Goal: Obtain resource: Obtain resource

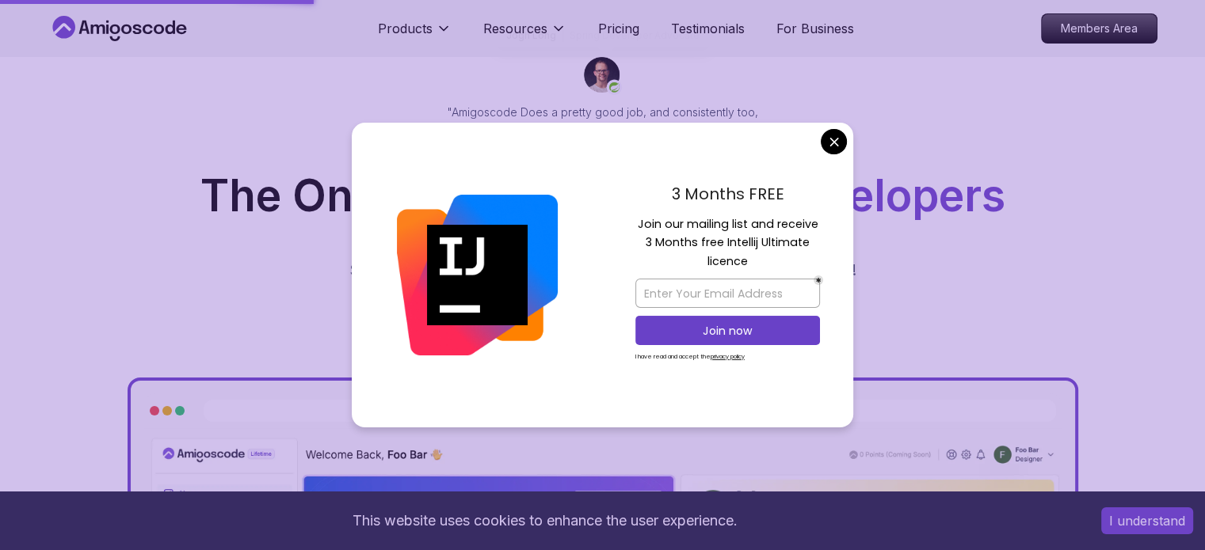
scroll to position [138, 0]
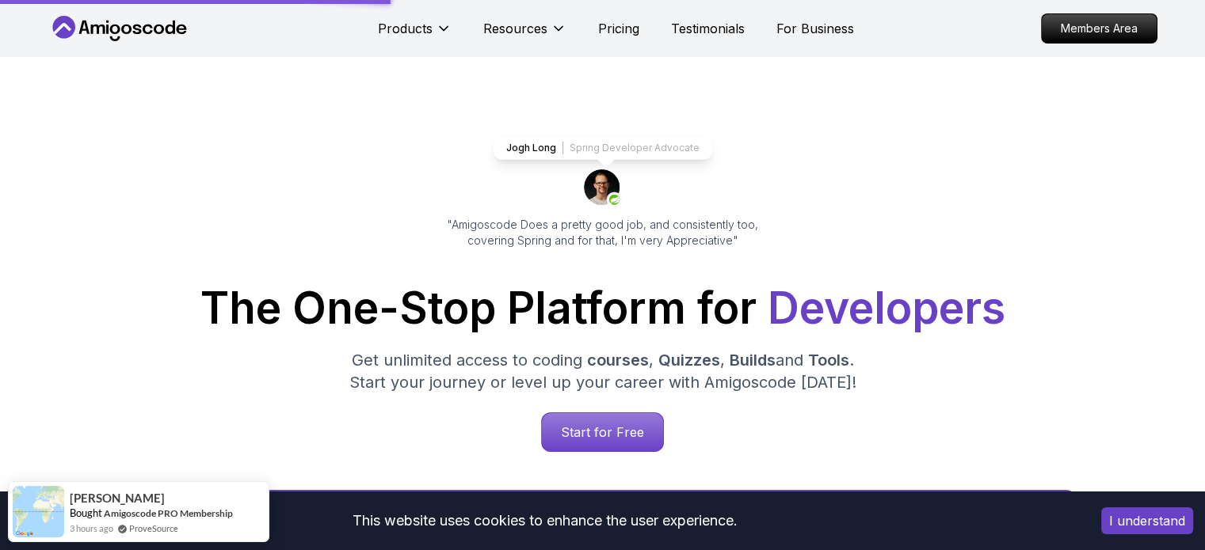
scroll to position [19, 0]
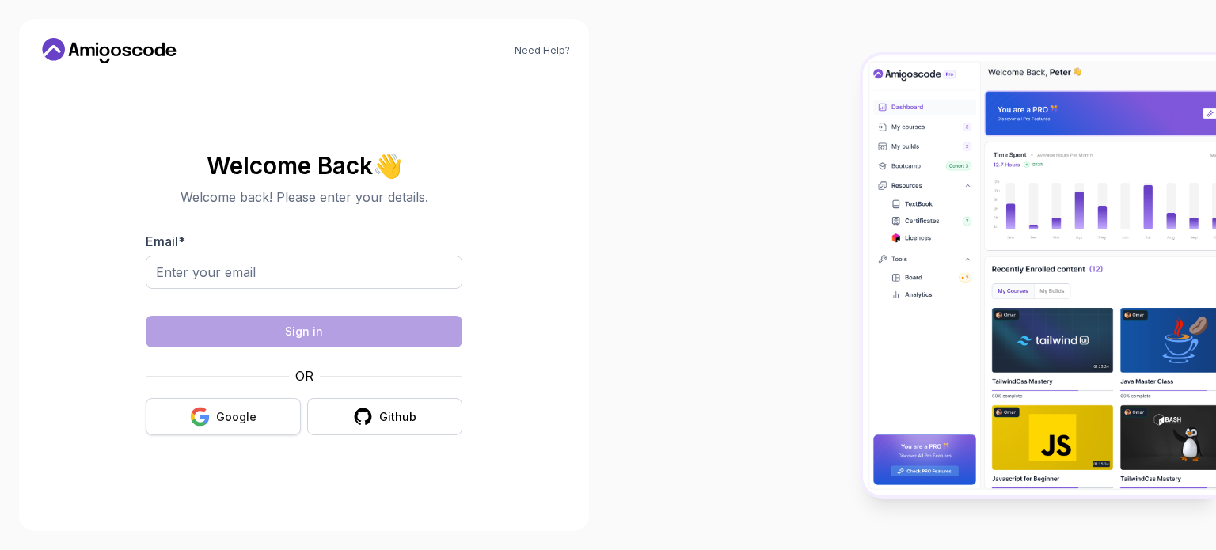
click at [234, 417] on div "Google" at bounding box center [236, 417] width 40 height 16
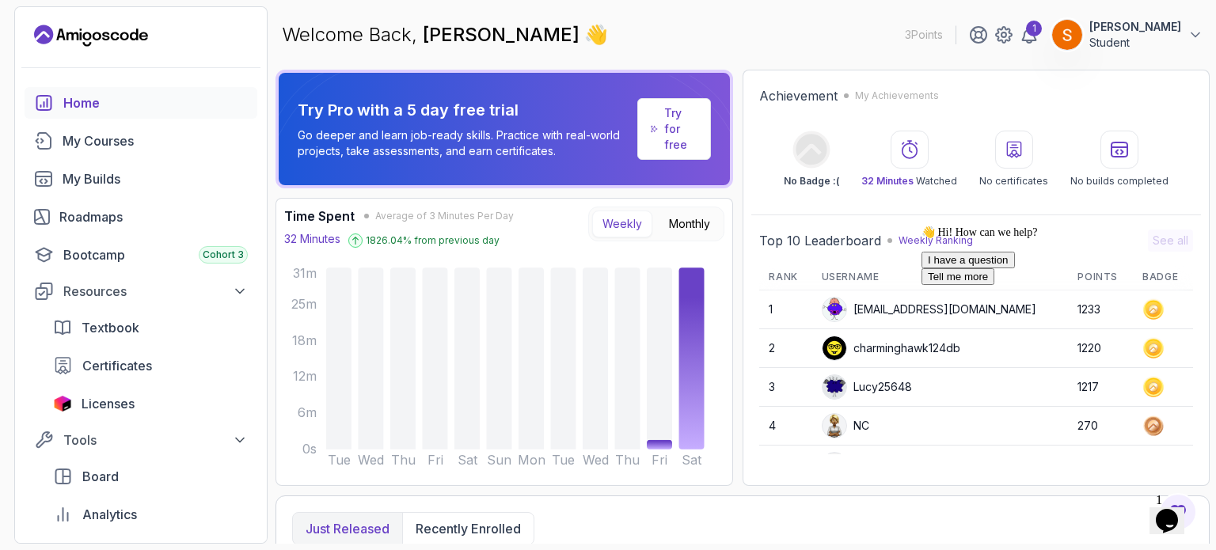
click at [922, 226] on icon "Chat attention grabber" at bounding box center [922, 226] width 0 height 0
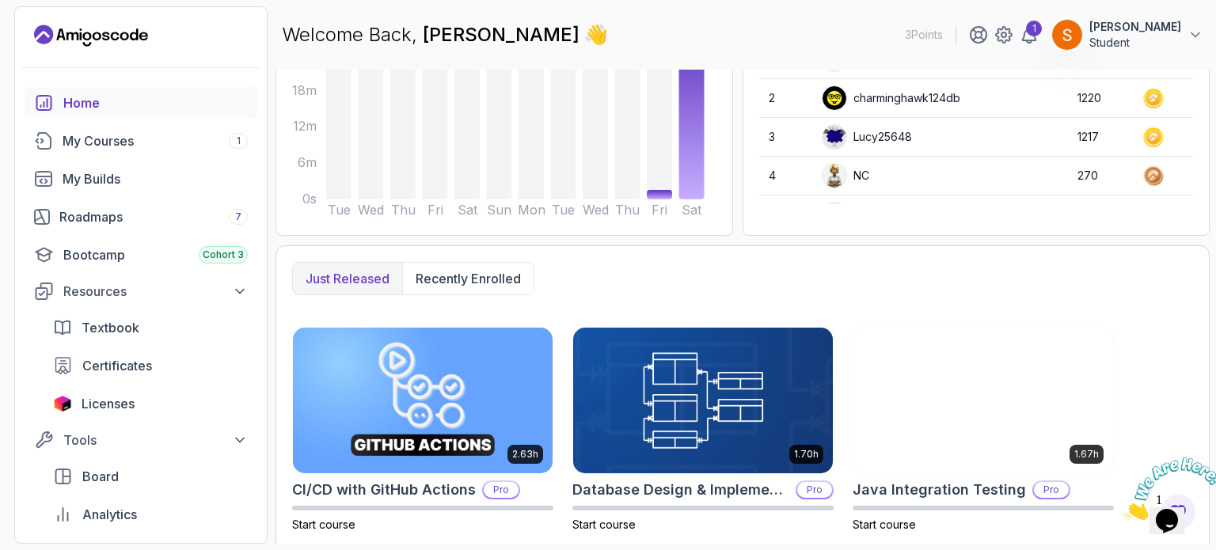
scroll to position [228, 0]
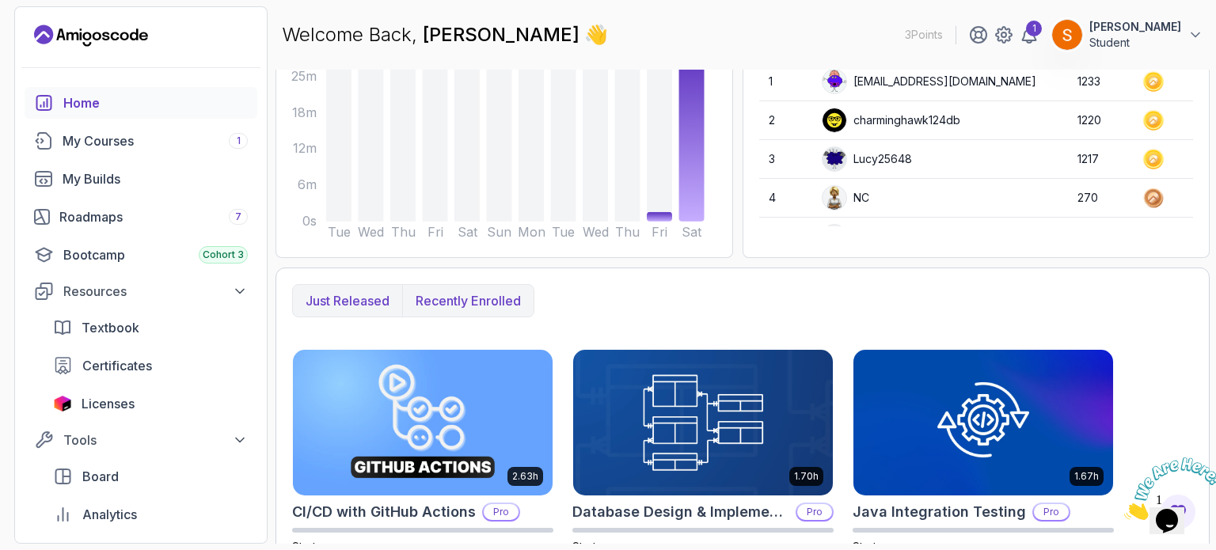
click at [481, 299] on p "Recently enrolled" at bounding box center [468, 300] width 105 height 19
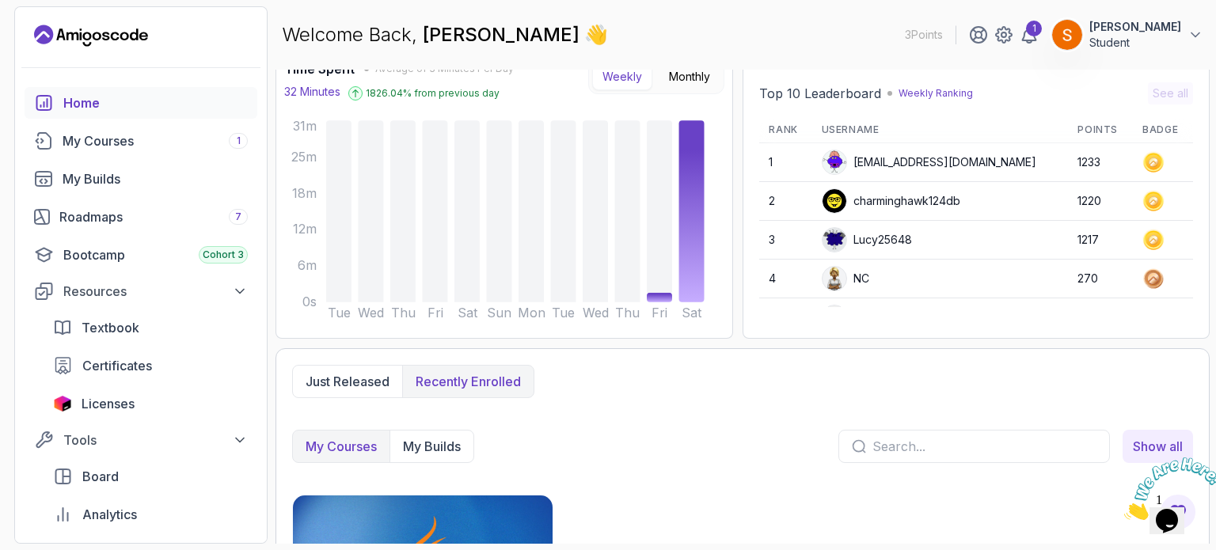
scroll to position [147, 0]
click at [371, 375] on p "Just released" at bounding box center [348, 382] width 84 height 19
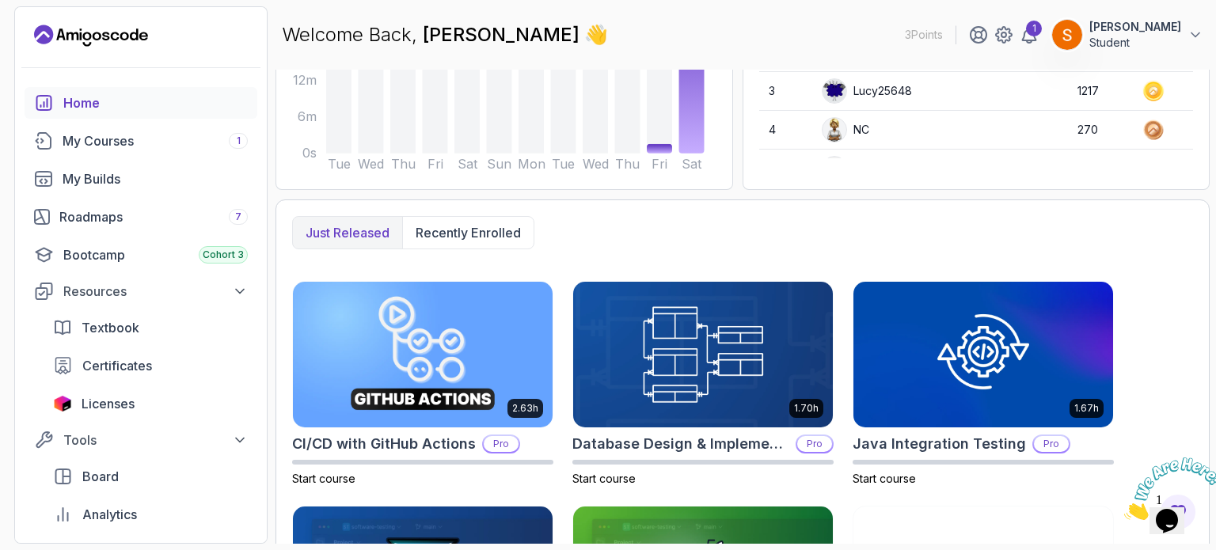
scroll to position [284, 0]
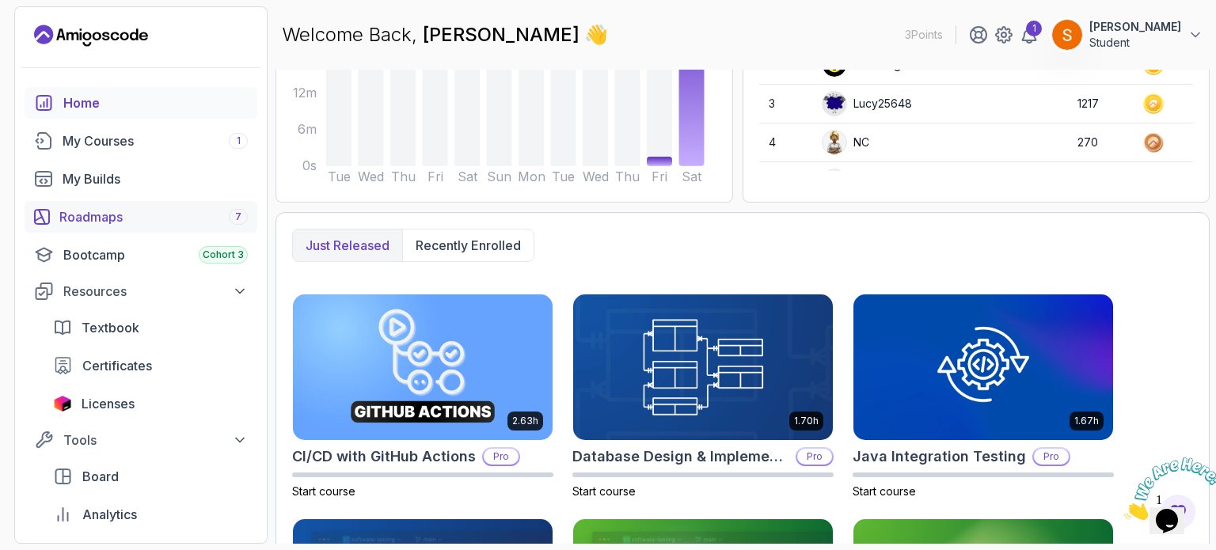
click at [171, 219] on div "Roadmaps 7" at bounding box center [153, 216] width 188 height 19
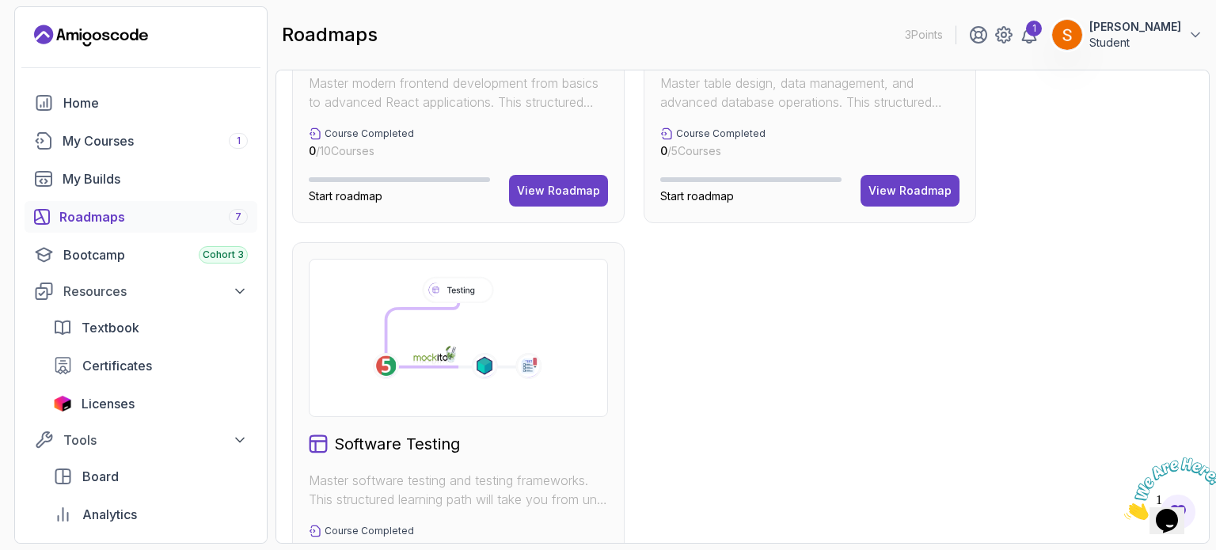
scroll to position [1128, 0]
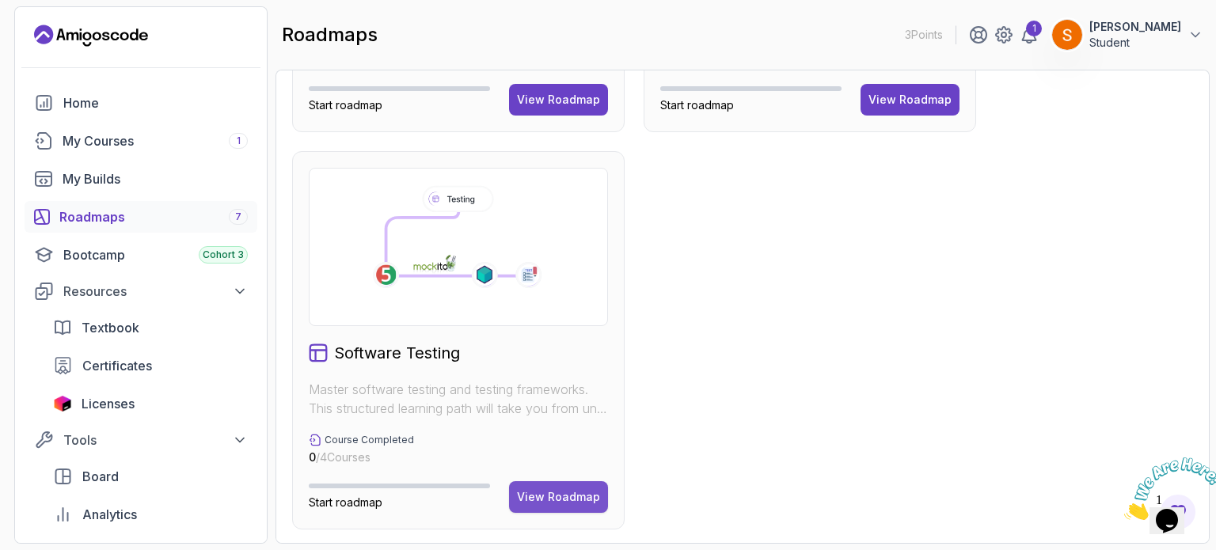
click at [558, 490] on div "View Roadmap" at bounding box center [558, 497] width 83 height 16
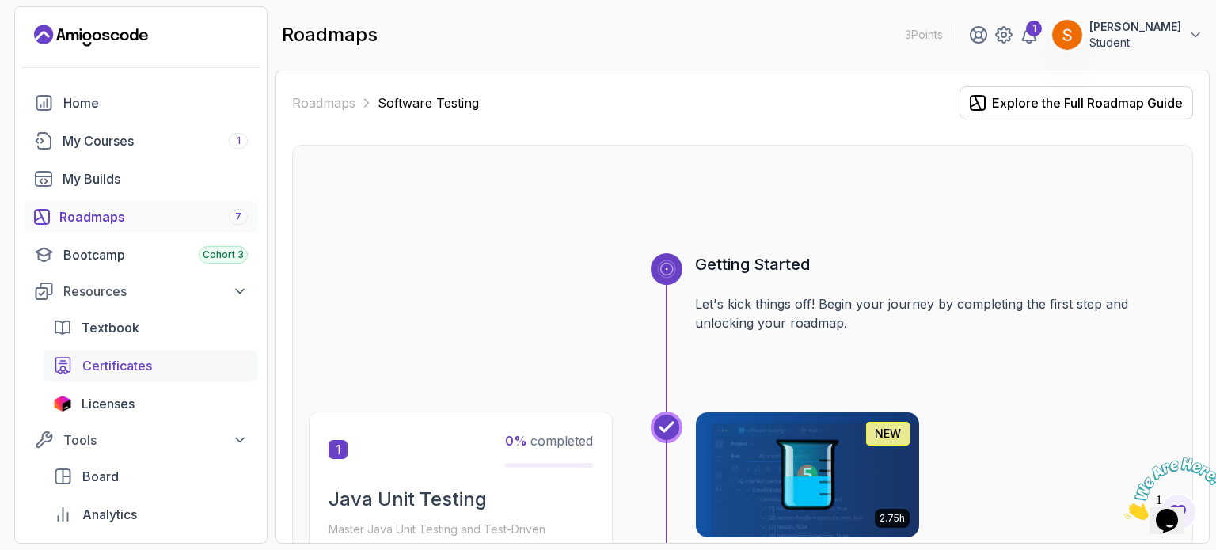
click at [162, 360] on div "Certificates" at bounding box center [165, 365] width 166 height 19
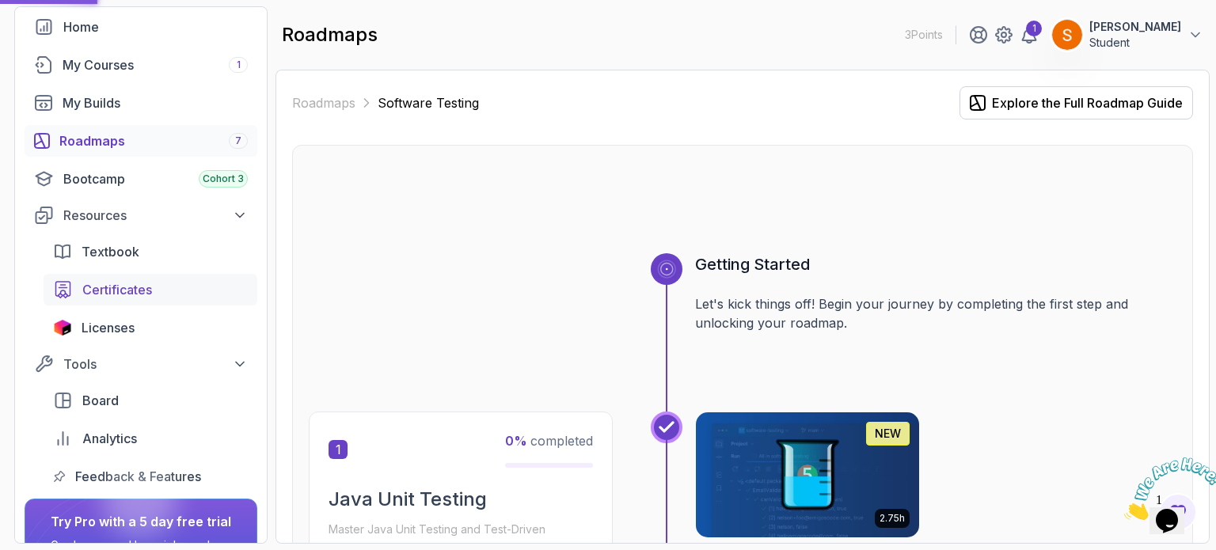
scroll to position [82, 0]
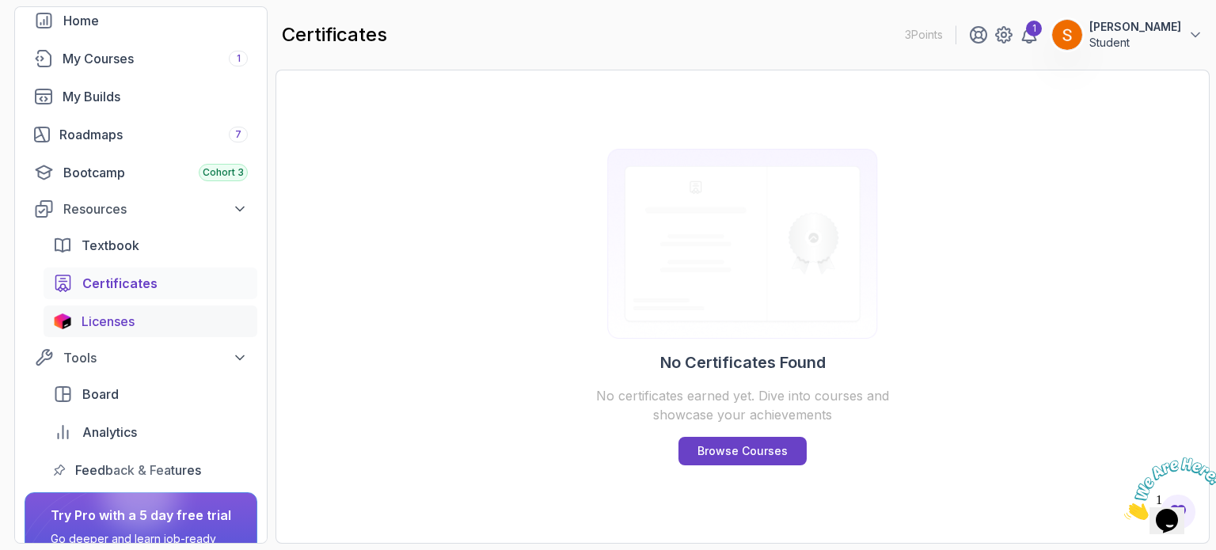
click at [135, 314] on span "Licenses" at bounding box center [108, 321] width 53 height 19
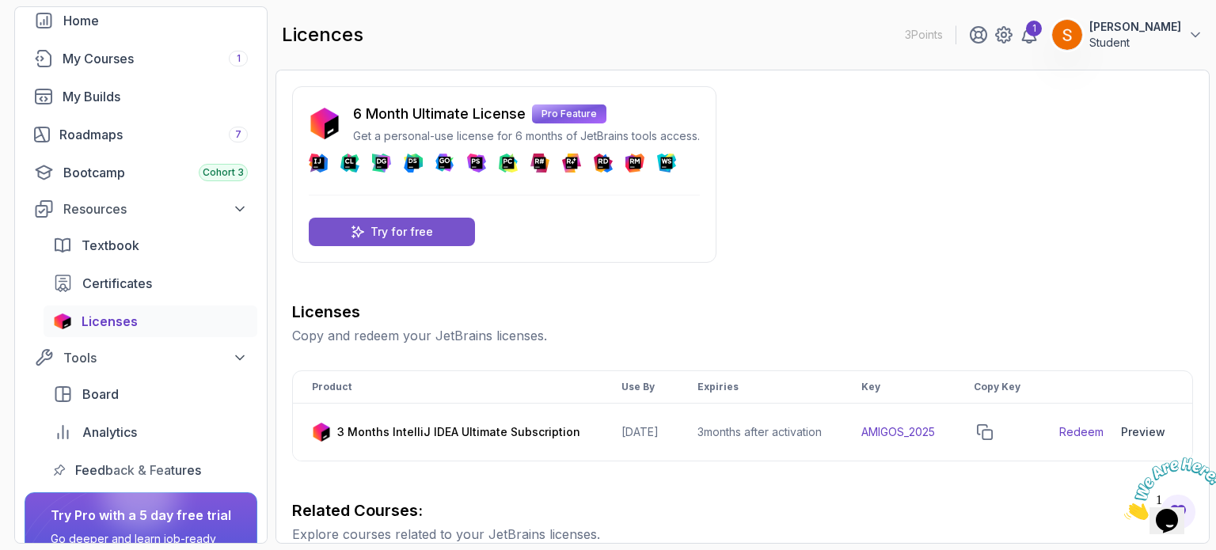
click at [388, 227] on p "Try for free" at bounding box center [402, 232] width 63 height 16
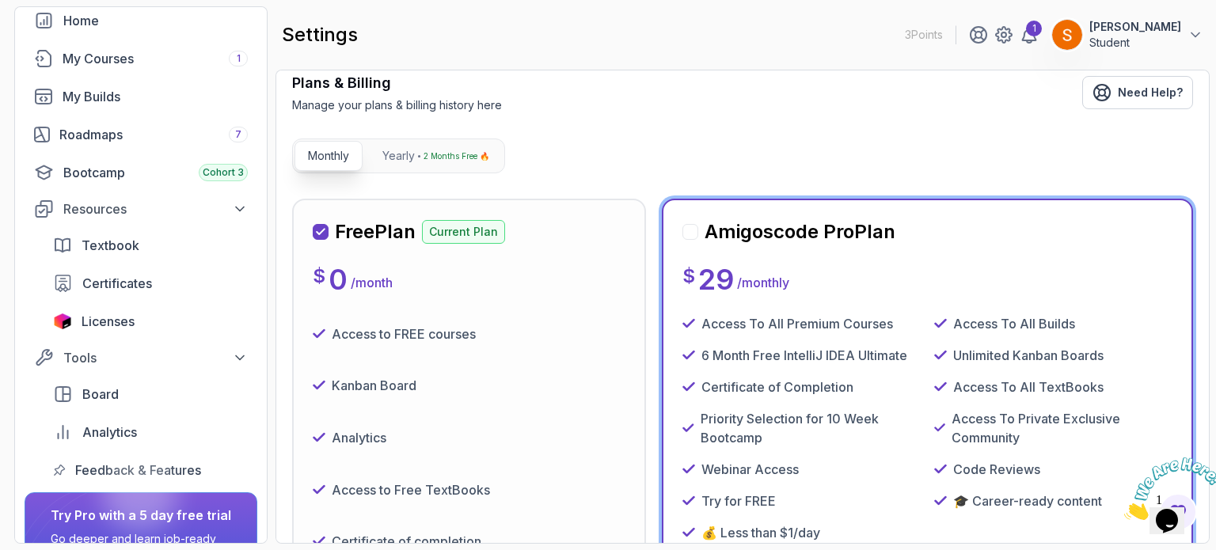
scroll to position [126, 0]
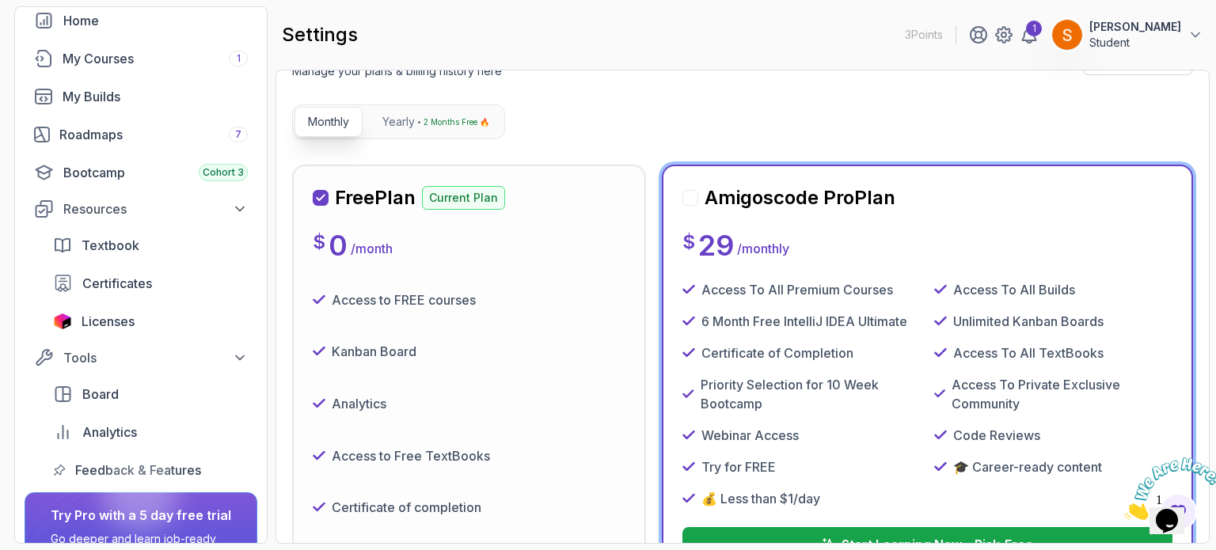
click at [443, 352] on div "Kanban Board" at bounding box center [469, 353] width 313 height 40
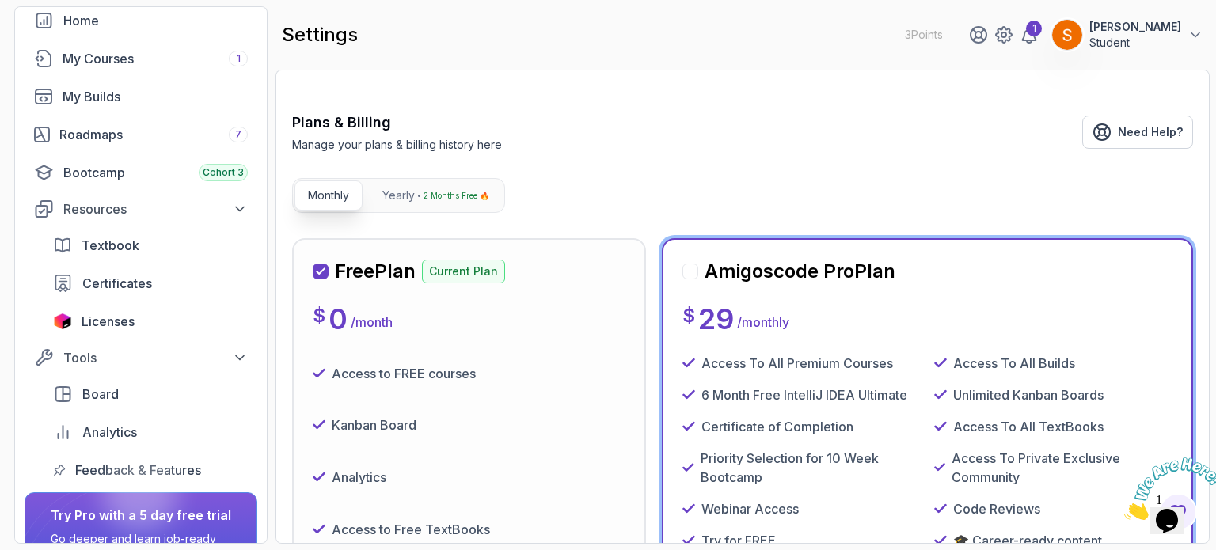
scroll to position [0, 0]
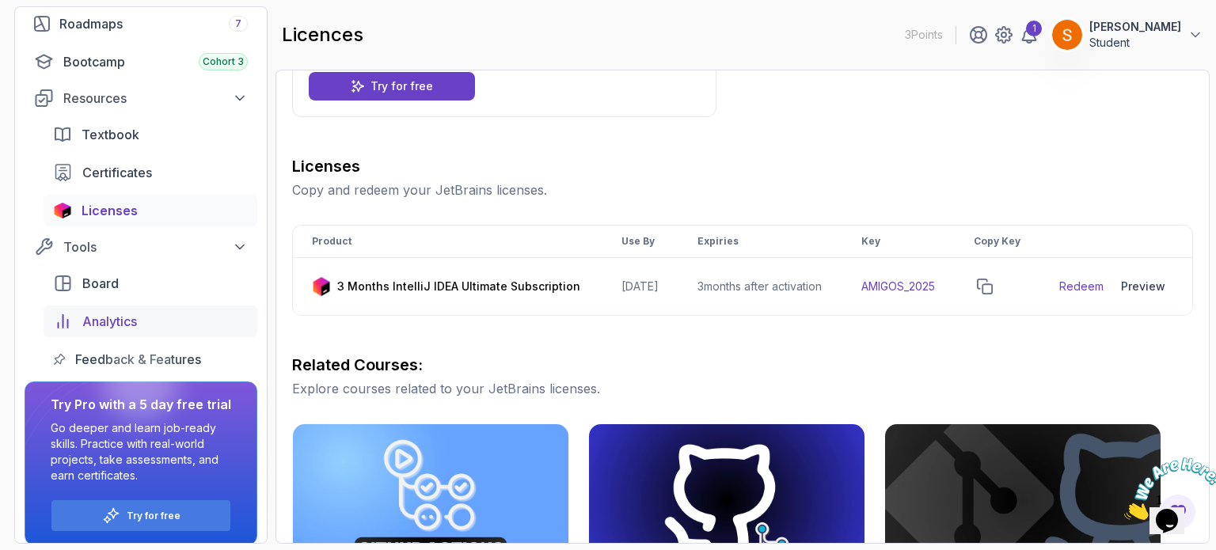
scroll to position [204, 0]
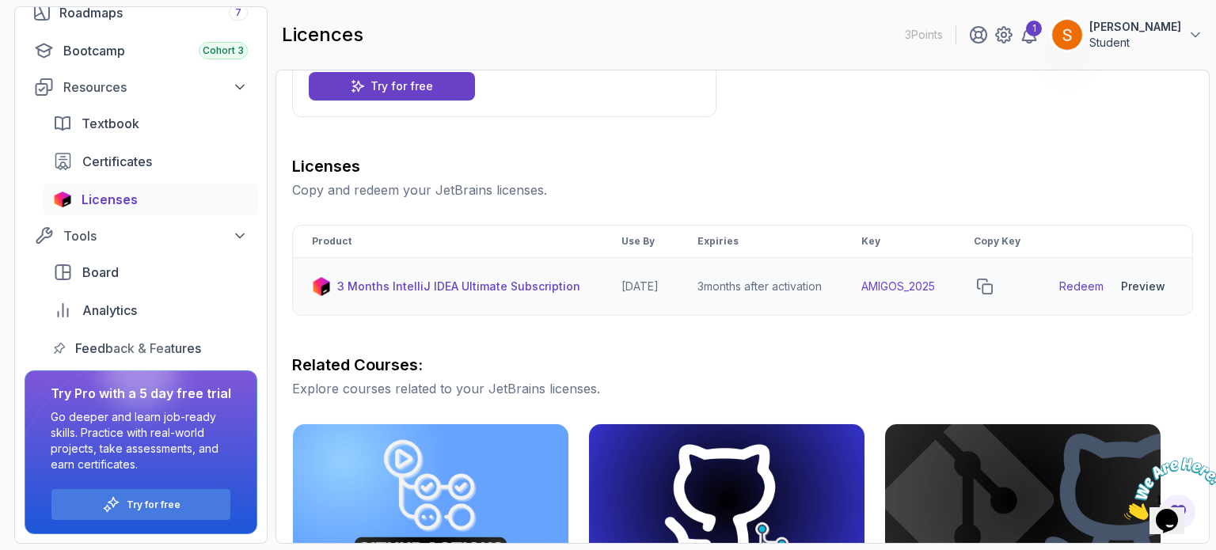
click at [455, 294] on p "3 Months IntelliJ IDEA Ultimate Subscription" at bounding box center [458, 287] width 243 height 16
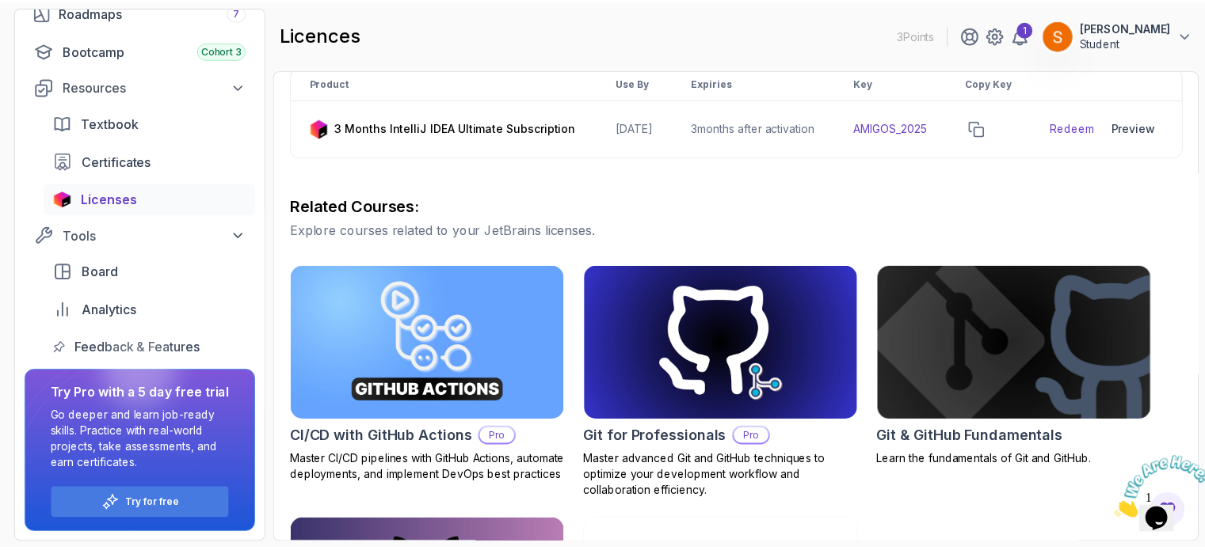
scroll to position [526, 0]
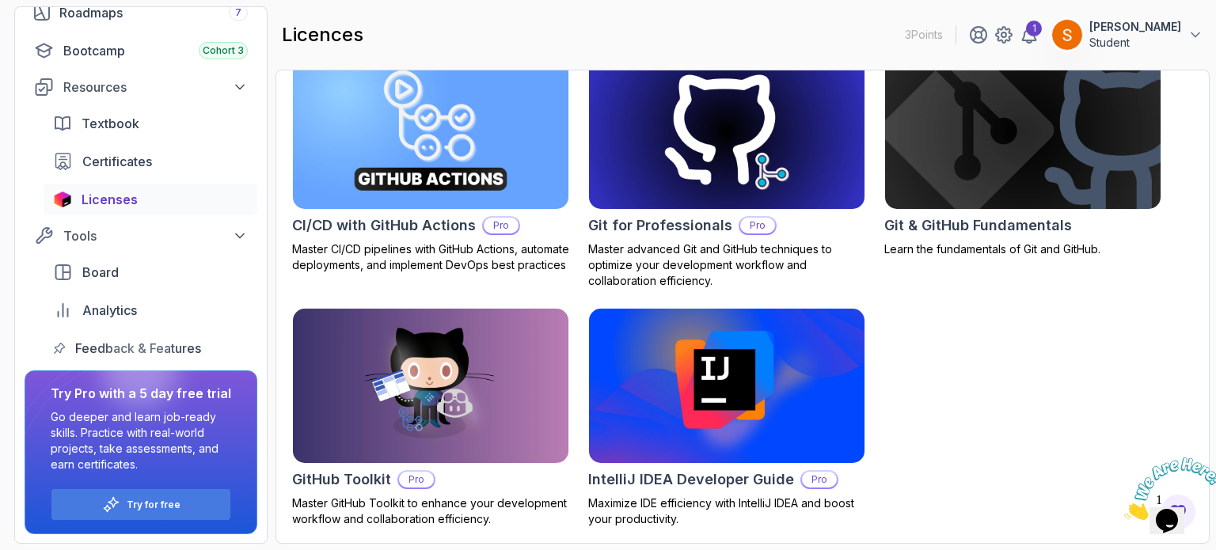
click at [717, 484] on h2 "IntelliJ IDEA Developer Guide" at bounding box center [691, 480] width 206 height 22
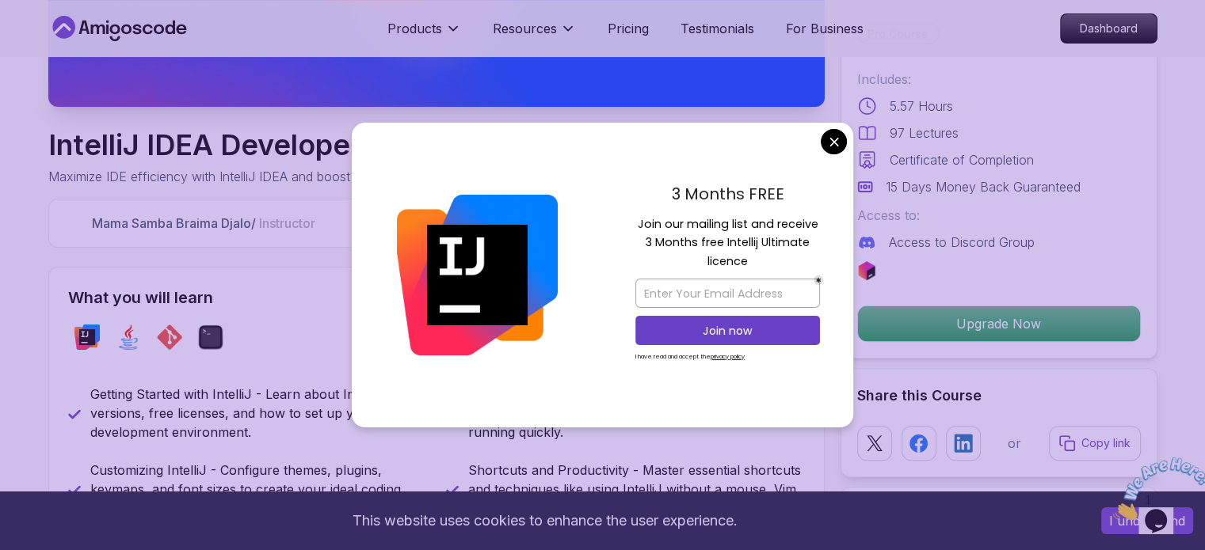
scroll to position [573, 0]
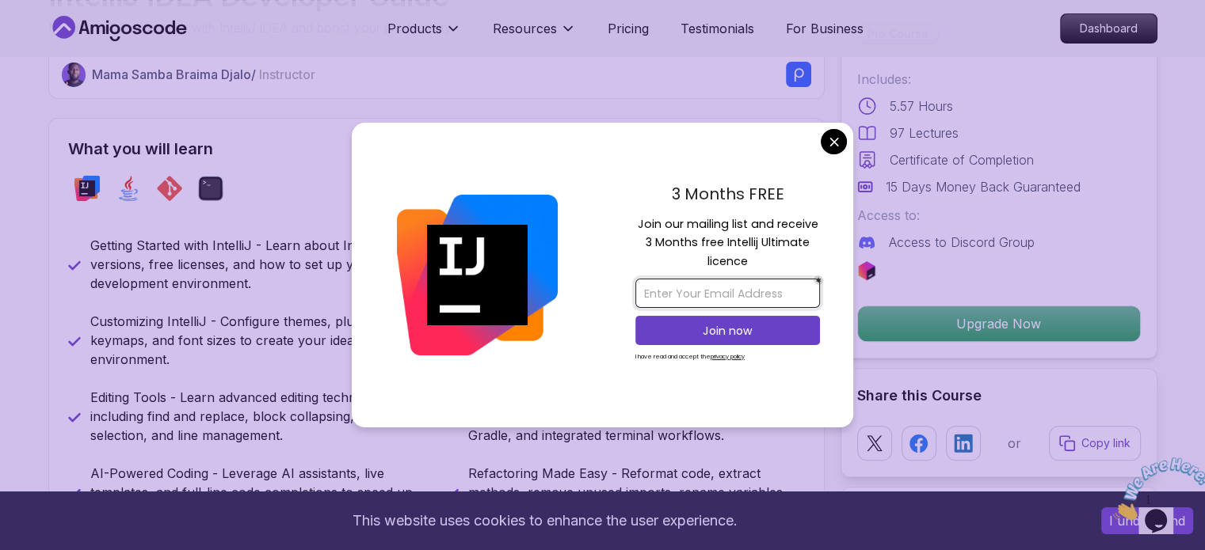
click at [731, 301] on input "email" at bounding box center [727, 293] width 185 height 29
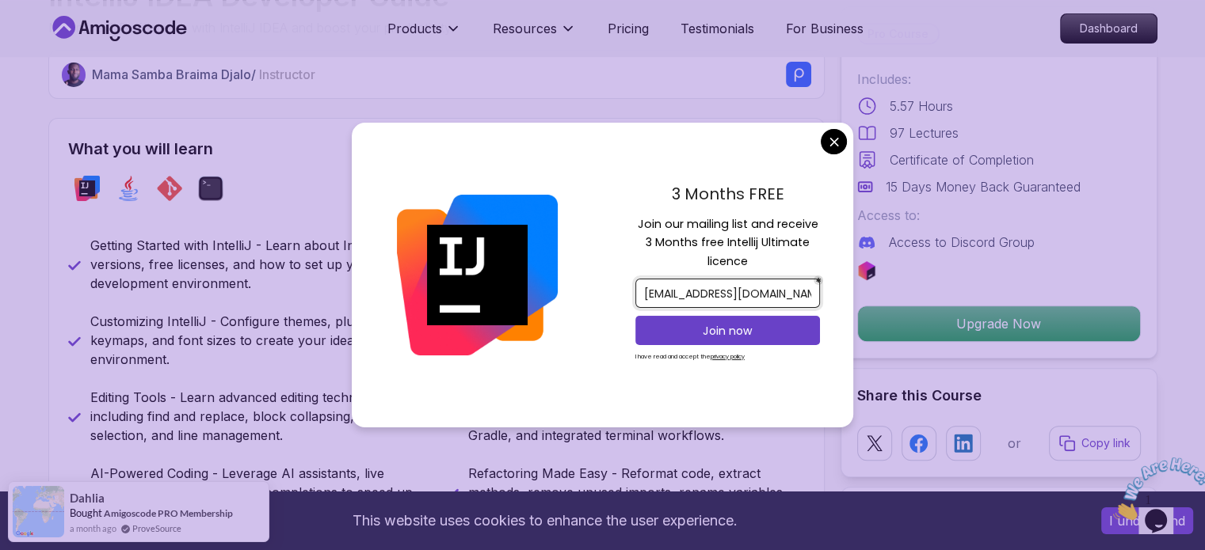
type input "[EMAIL_ADDRESS][DOMAIN_NAME]"
click at [677, 280] on input "[EMAIL_ADDRESS][DOMAIN_NAME]" at bounding box center [727, 293] width 185 height 29
paste input "[EMAIL_ADDRESS][DOMAIN_NAME]"
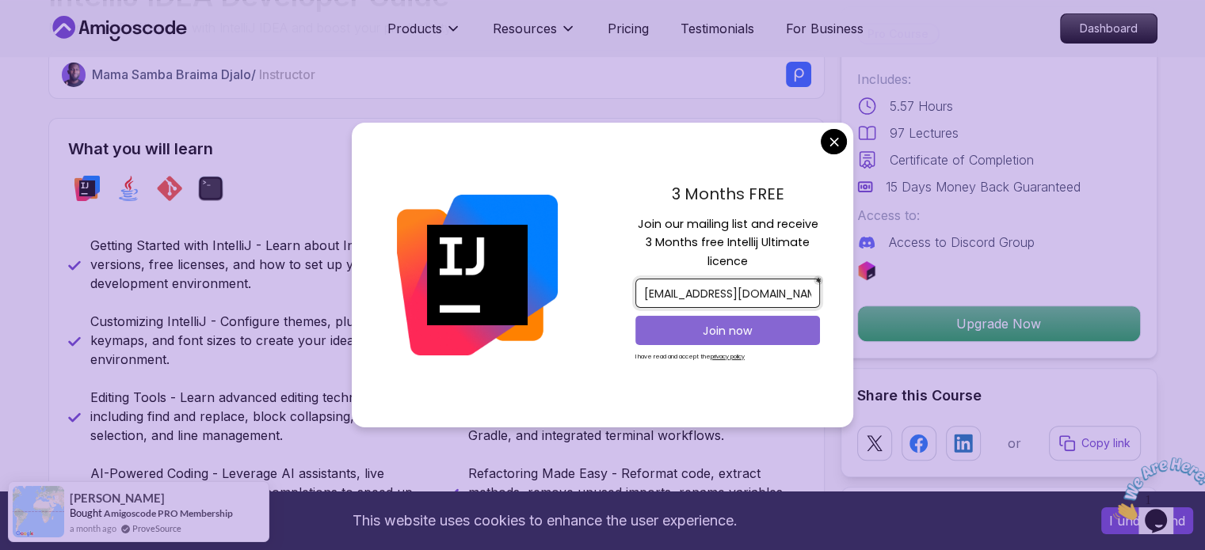
type input "[EMAIL_ADDRESS][DOMAIN_NAME]"
click at [679, 337] on p "Join now" at bounding box center [728, 331] width 150 height 16
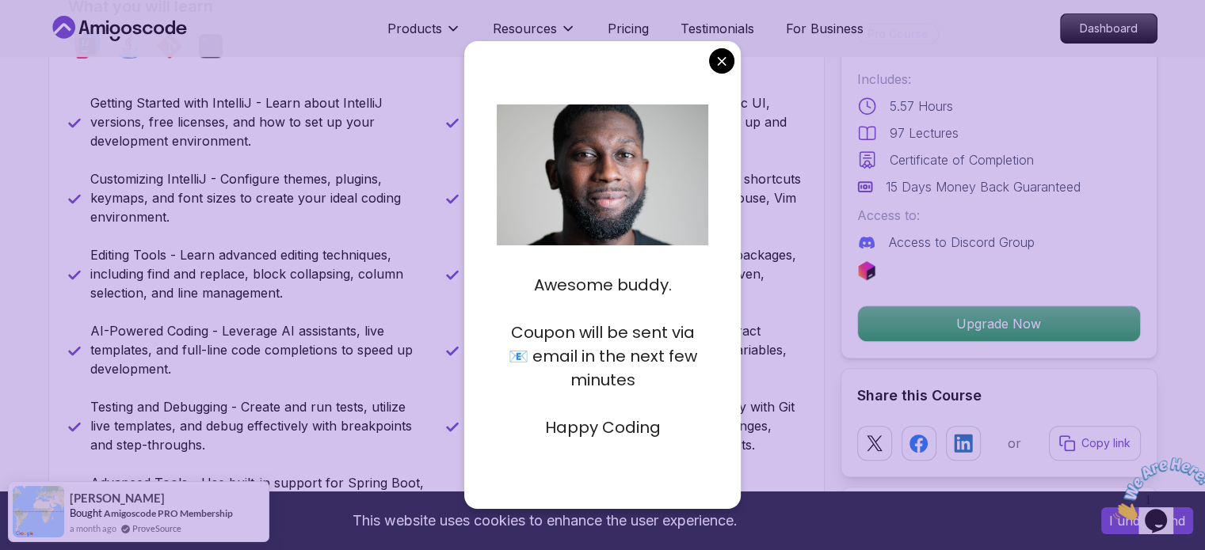
scroll to position [680, 0]
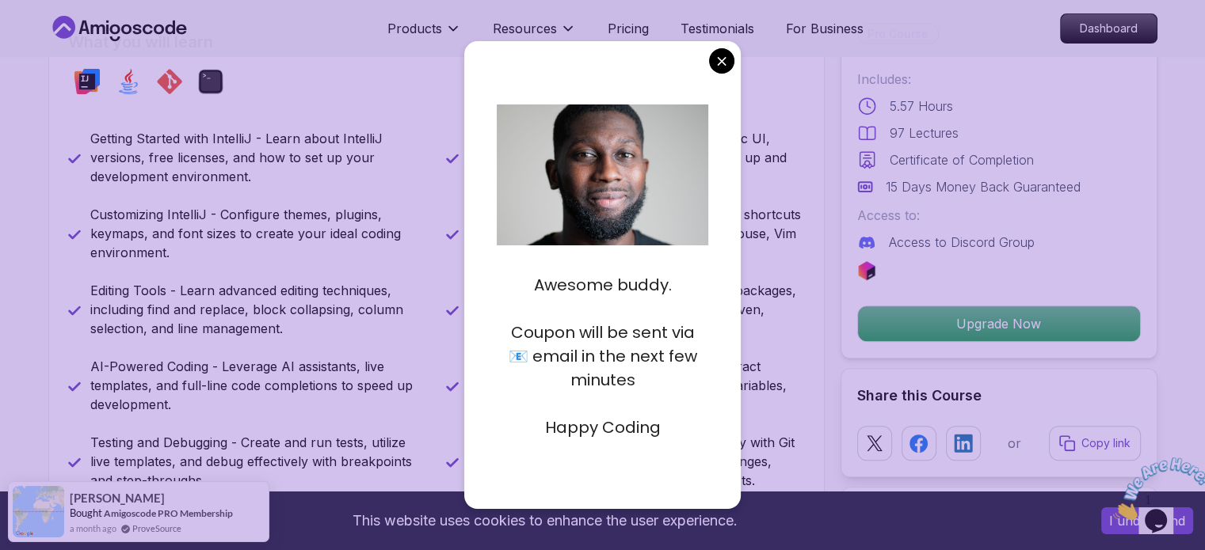
click at [635, 451] on div "Awesome buddy. Coupon will be sent via 📧 email in the next few minutes Happy Co…" at bounding box center [602, 274] width 277 height 467
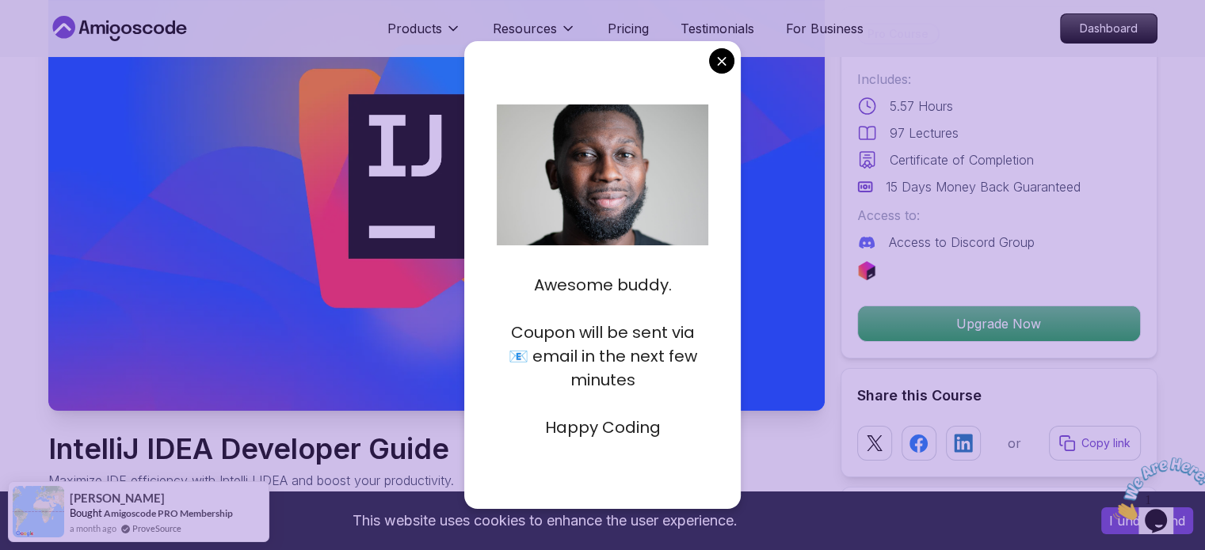
scroll to position [116, 0]
